Goal: Find specific page/section: Find specific page/section

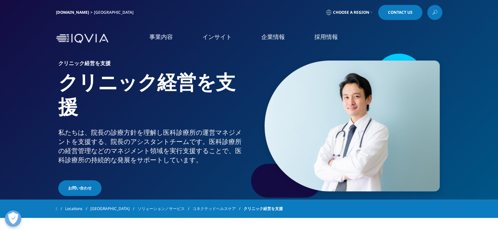
click at [232, 19] on div "[DOMAIN_NAME] [GEOGRAPHIC_DATA] Choose a Region Contact Us" at bounding box center [249, 12] width 386 height 15
click at [71, 52] on div "事業内容 事業内容 医薬品・医療機器 臨床開発 Clinical Development in [GEOGRAPHIC_DATA] 市場データ" at bounding box center [249, 38] width 386 height 31
click at [86, 37] on img at bounding box center [82, 38] width 52 height 9
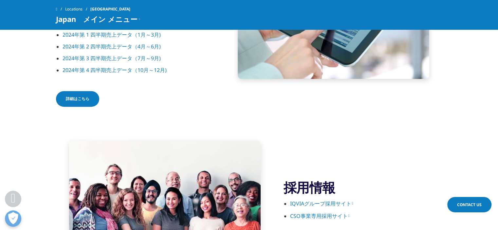
scroll to position [1209, 0]
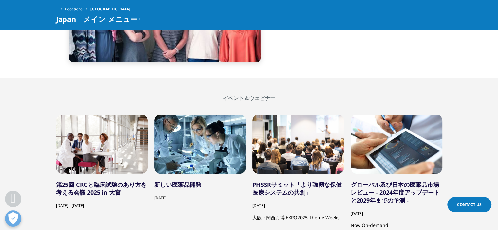
click at [29, 68] on section "採用情報 IQVIAグループ採用サイト CSO事業専用採用サイト" at bounding box center [249, 0] width 498 height 155
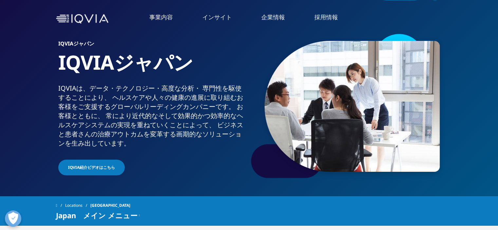
scroll to position [0, 0]
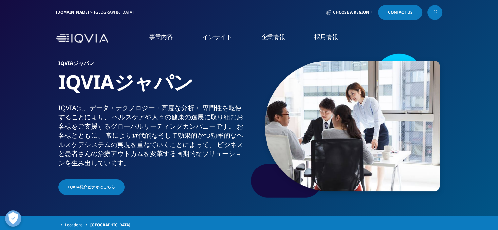
drag, startPoint x: 58, startPoint y: 108, endPoint x: 243, endPoint y: 167, distance: 193.5
click at [243, 167] on div "IQVIAは、​データ・​テクノロジー・​高度な​分析・​ 専門性を​駆使する​ことに​より、​ ヘルスケアや​人々の​健康の​進展に​取り組む​お客様を​ご…" at bounding box center [152, 135] width 188 height 64
click at [476, 173] on section "IQVIAジャパン IQVIAジャパン IQVIAは、​データ・​テクノロジー・​高度な​分析・​ 専門性を​駆使する​ことに​より、​ ヘルスケアや​人々の…" at bounding box center [249, 108] width 498 height 216
click at [51, 26] on div "事業内容 事業内容 医薬品・医療機器 臨床開発 Clinical Development in [GEOGRAPHIC_DATA] 市場データ" at bounding box center [249, 38] width 498 height 31
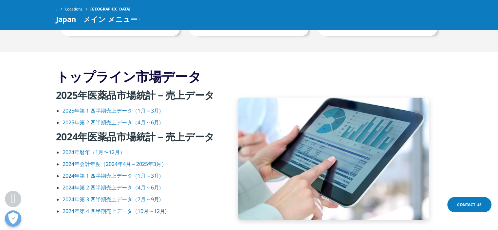
scroll to position [1068, 0]
